Goal: Navigation & Orientation: Find specific page/section

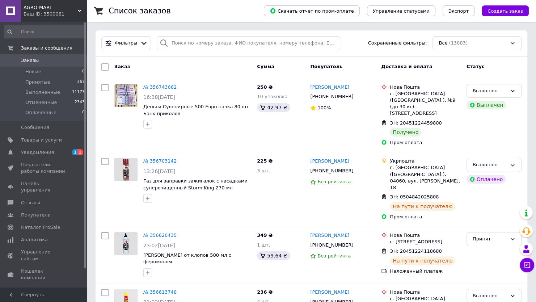
click at [50, 5] on span "AGRO-MART" at bounding box center [51, 7] width 54 height 7
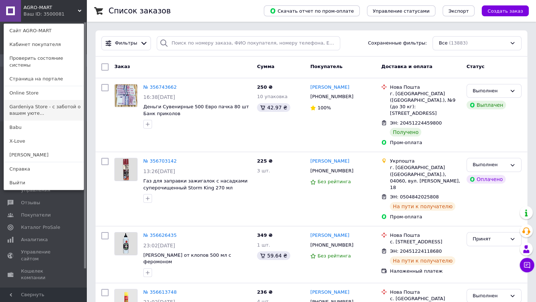
click at [33, 105] on link "Gardeniya Store - с заботой о вашем уюте..." at bounding box center [44, 110] width 80 height 20
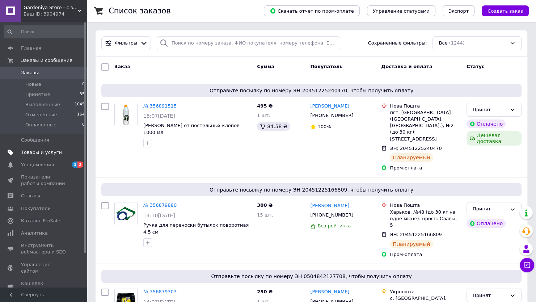
click at [41, 153] on span "Товары и услуги" at bounding box center [41, 152] width 41 height 7
